Goal: Information Seeking & Learning: Check status

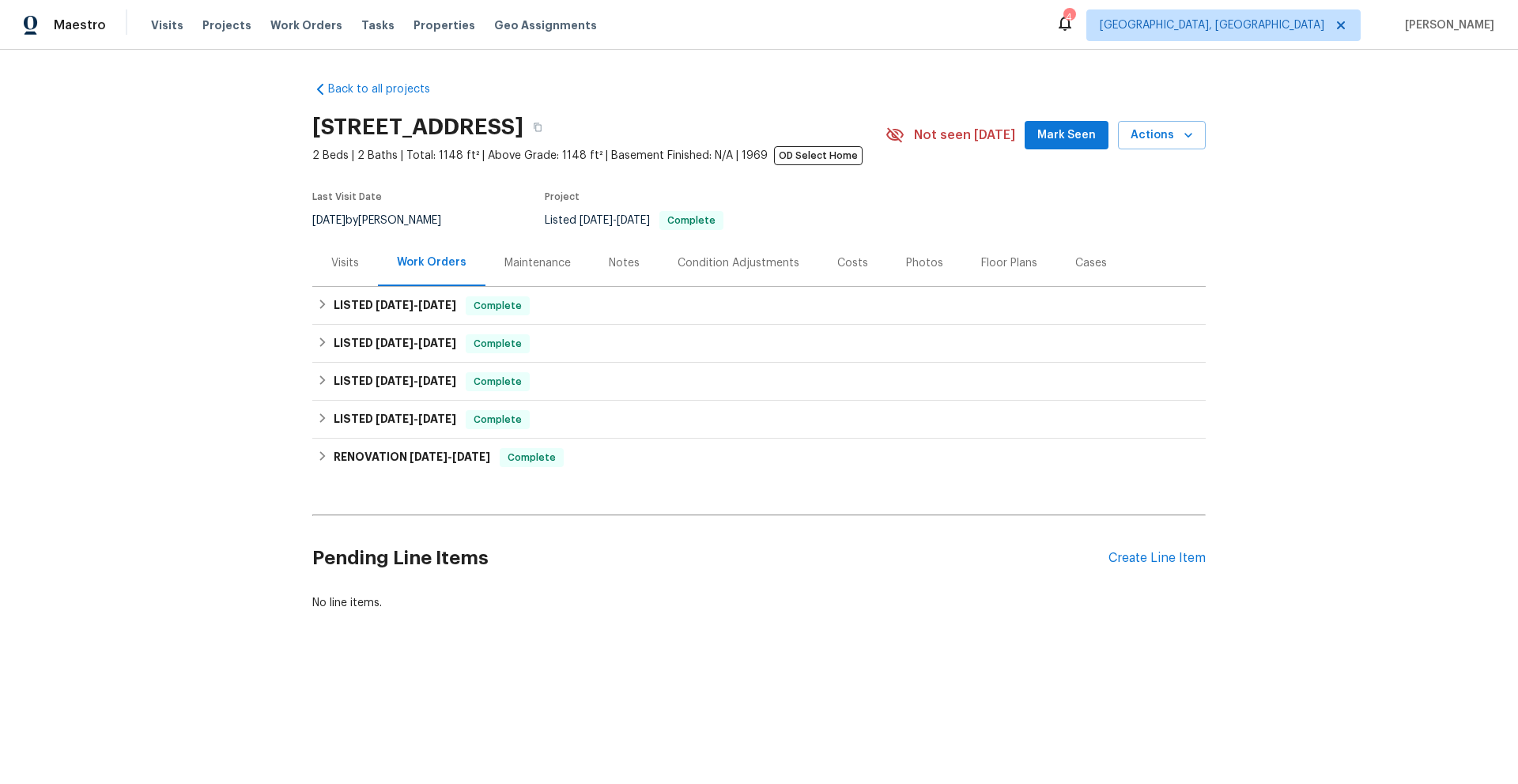
click at [339, 264] on div "Visits" at bounding box center [345, 263] width 28 height 16
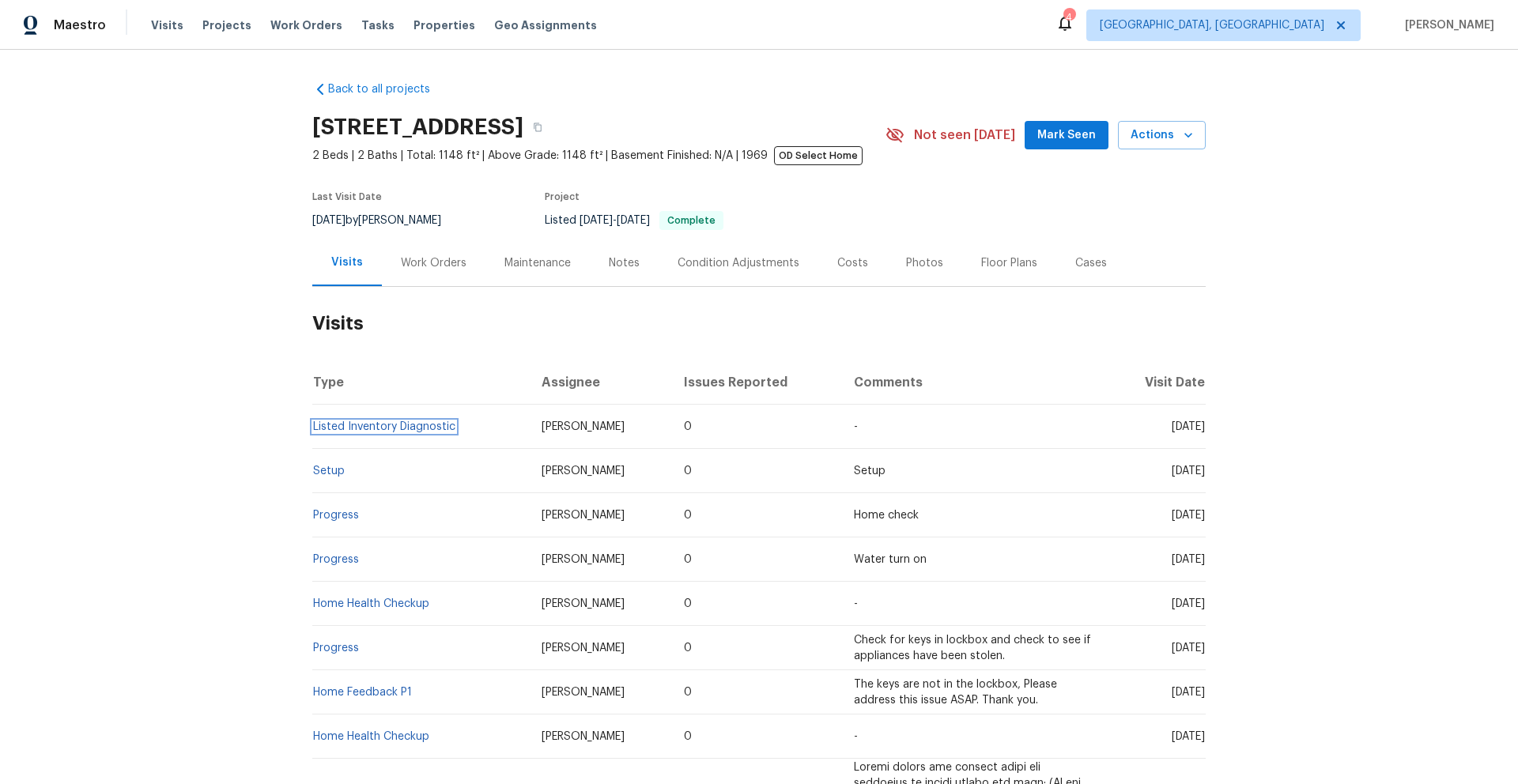
click at [336, 432] on link "Listed Inventory Diagnostic" at bounding box center [383, 426] width 142 height 11
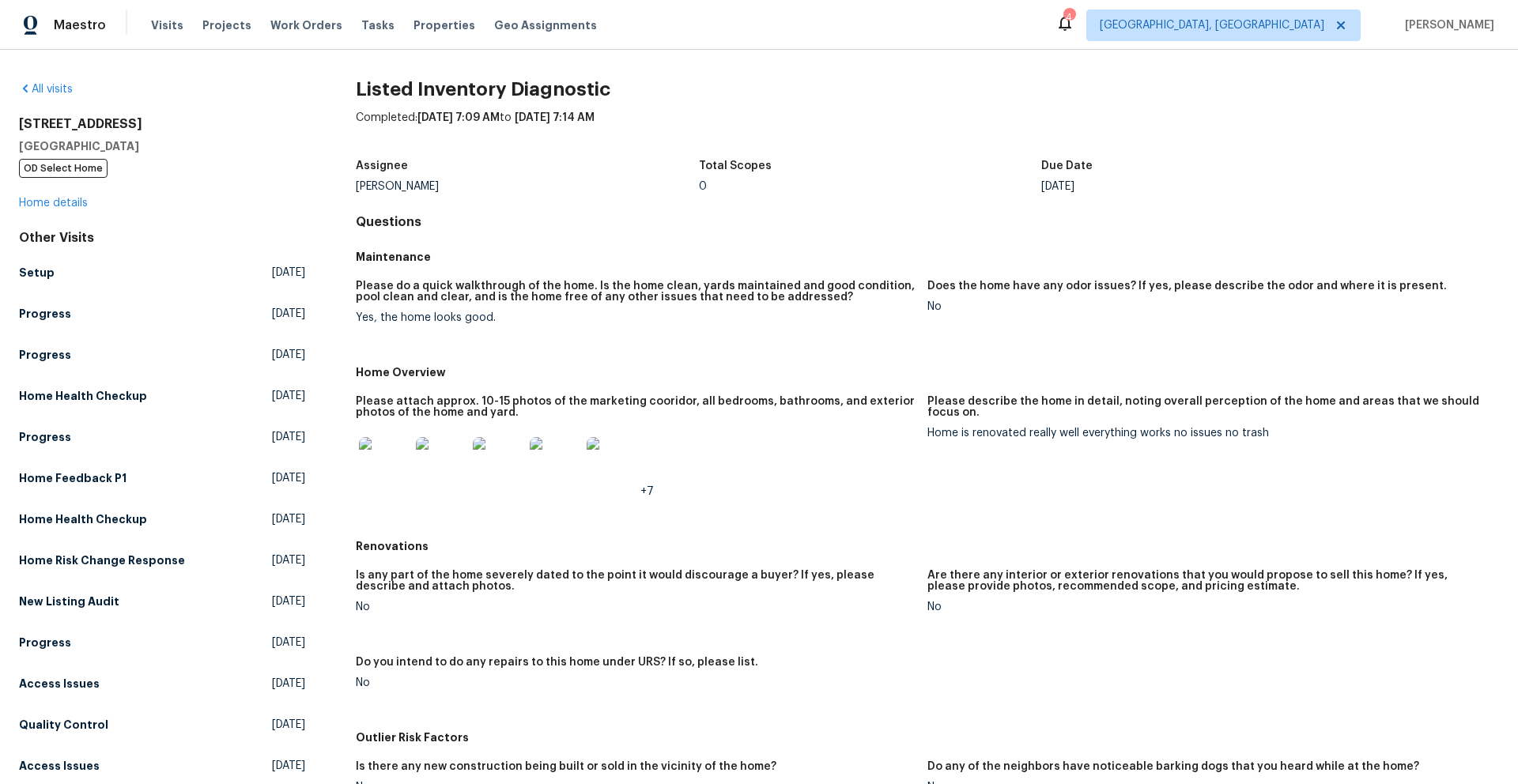
click at [378, 457] on img at bounding box center [384, 462] width 51 height 51
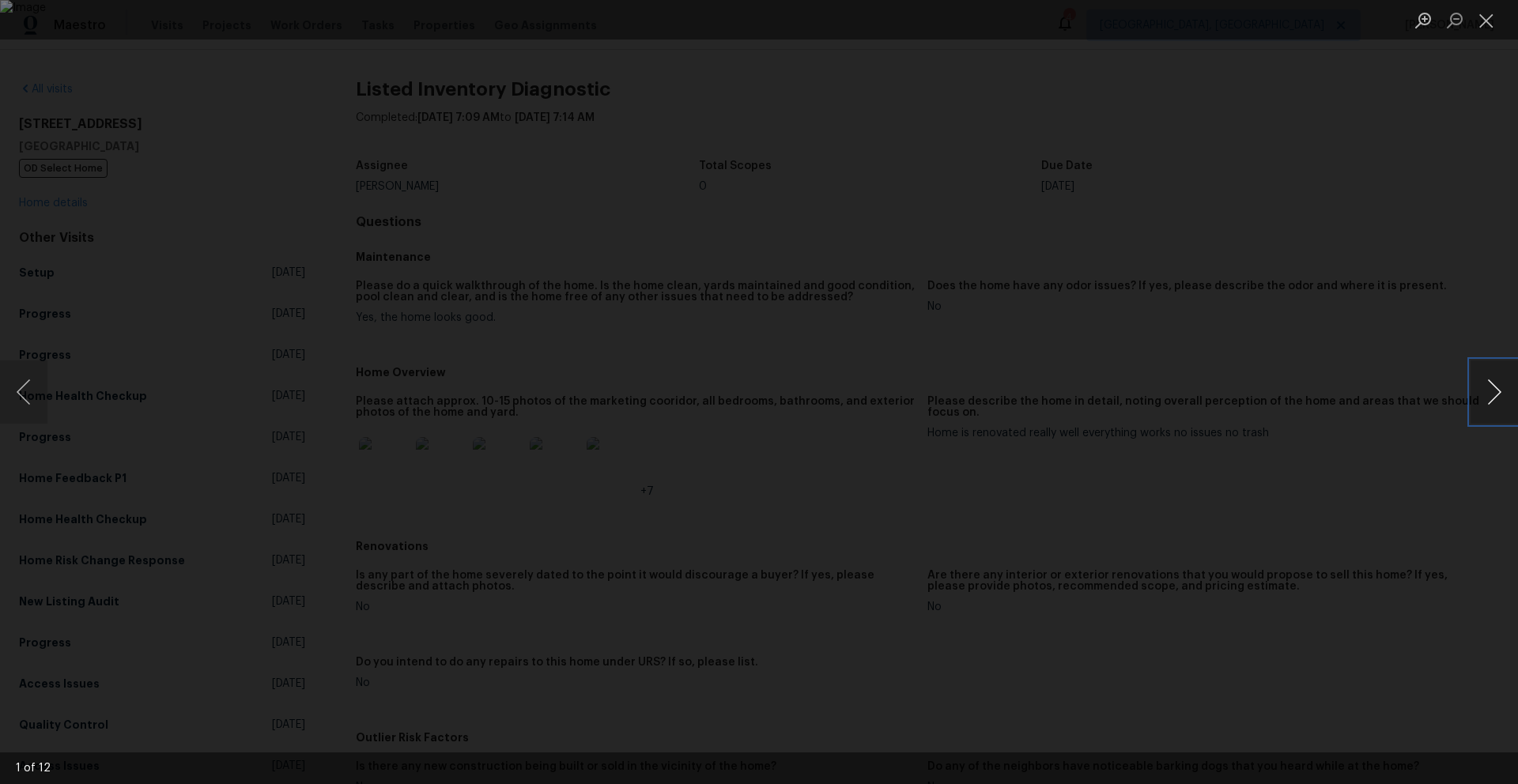
click at [1491, 395] on button "Next image" at bounding box center [1494, 391] width 47 height 63
click at [1491, 390] on button "Next image" at bounding box center [1494, 391] width 47 height 63
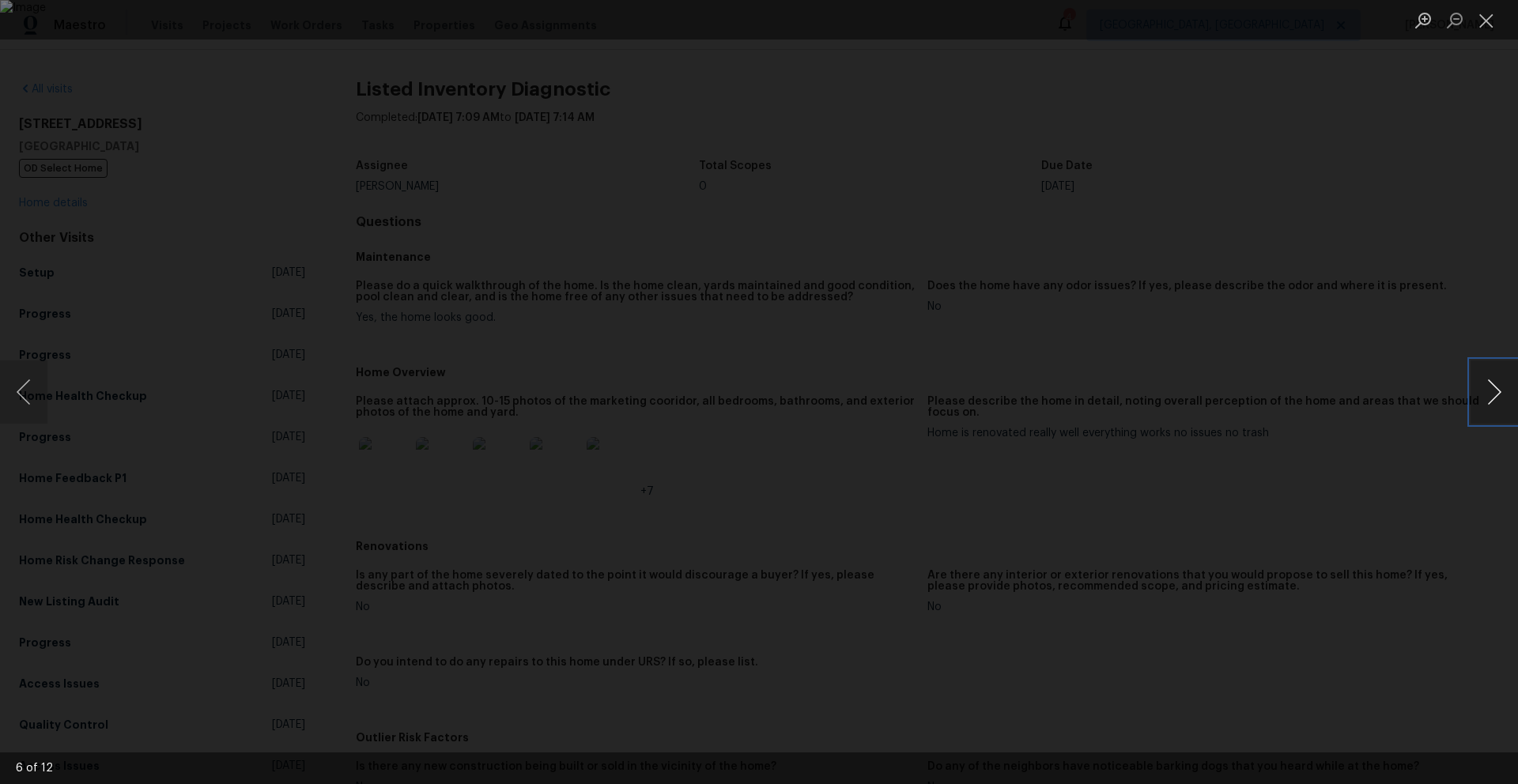
click at [1491, 390] on button "Next image" at bounding box center [1494, 391] width 47 height 63
